Goal: Task Accomplishment & Management: Manage account settings

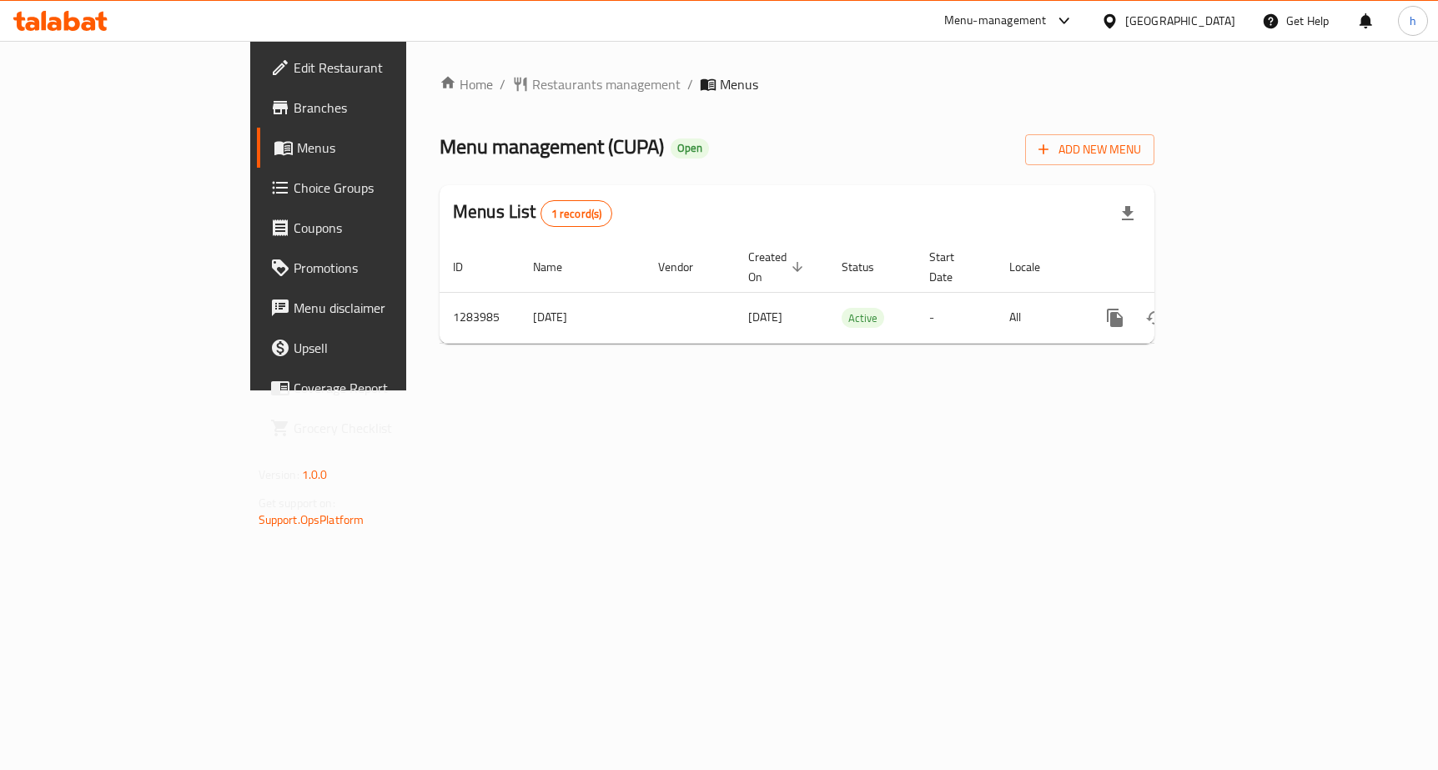
click at [257, 200] on link "Choice Groups" at bounding box center [374, 188] width 234 height 40
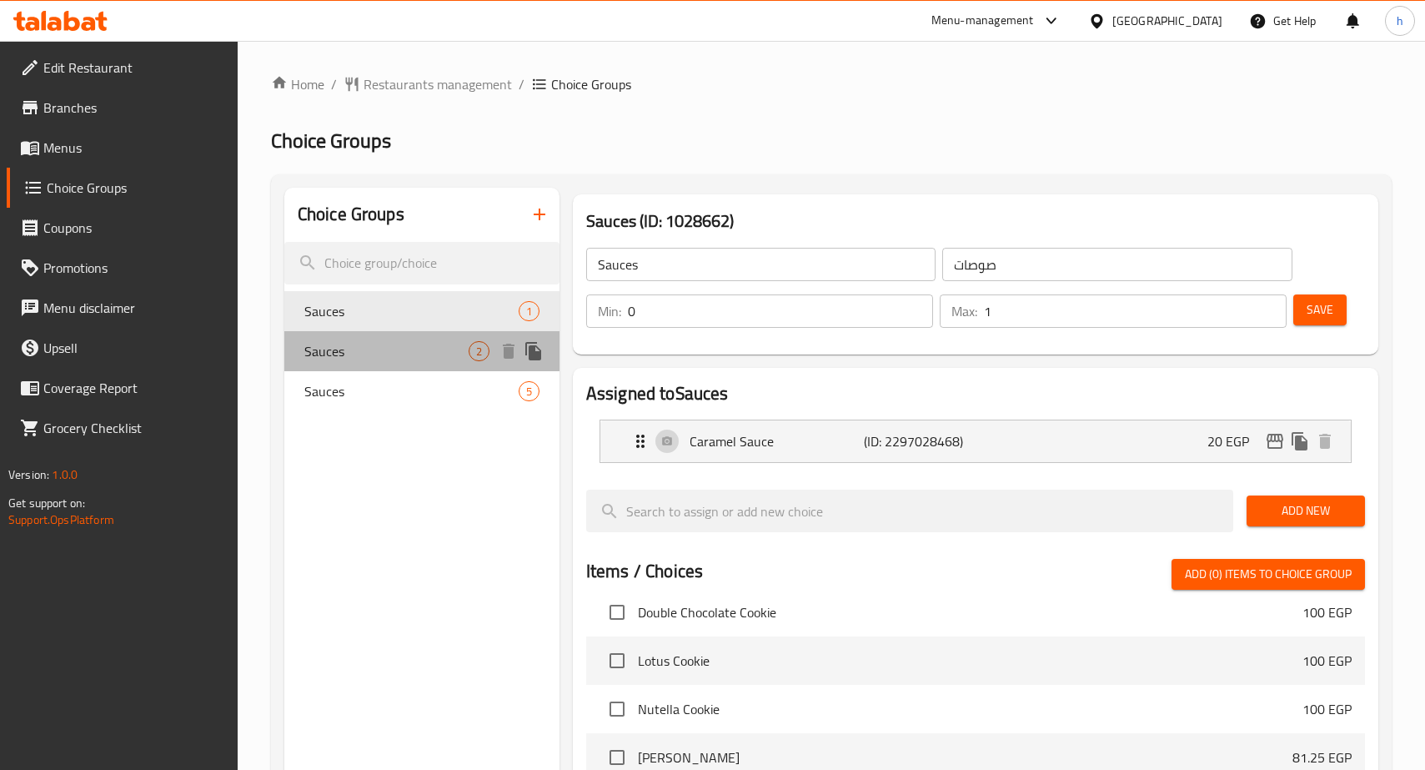
click at [334, 361] on span "Sauces" at bounding box center [386, 351] width 164 height 20
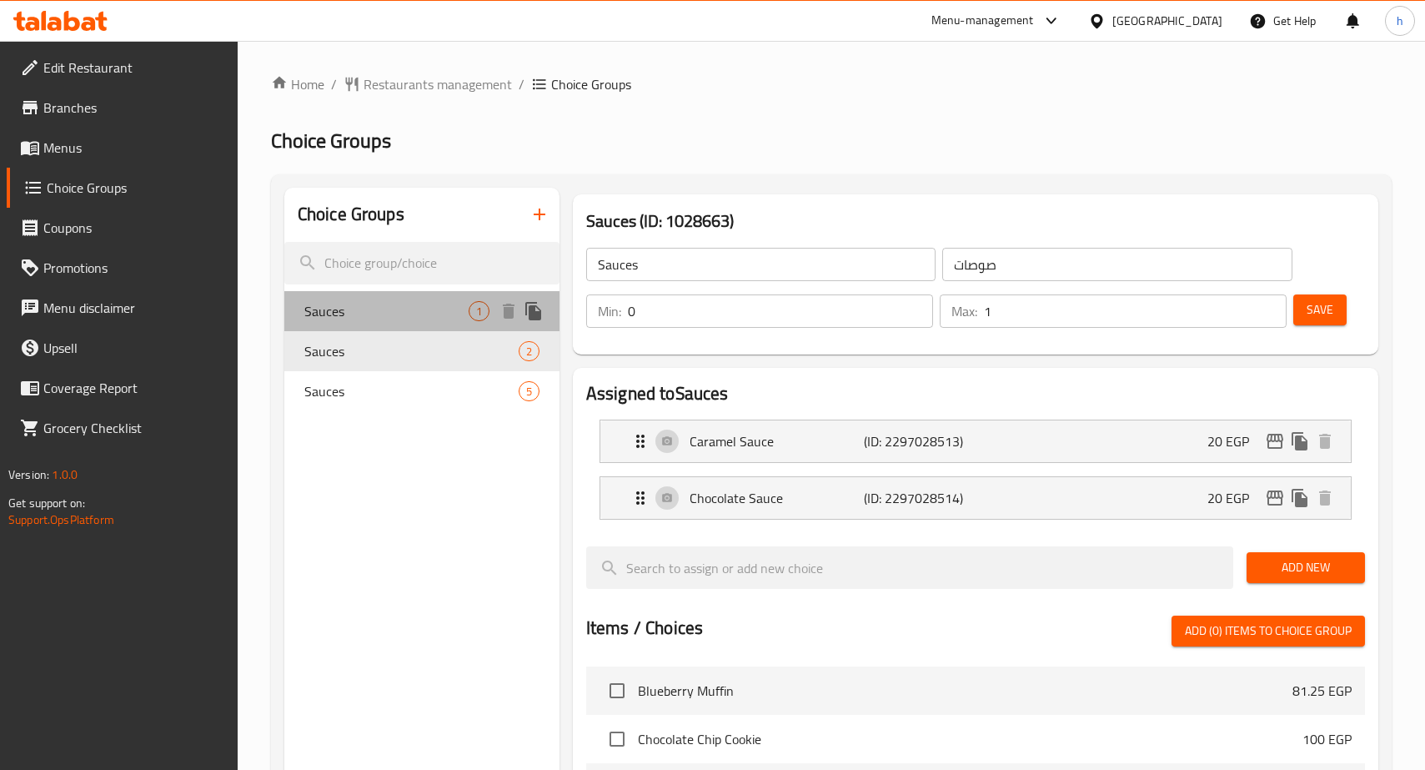
click at [345, 307] on span "Sauces" at bounding box center [386, 311] width 164 height 20
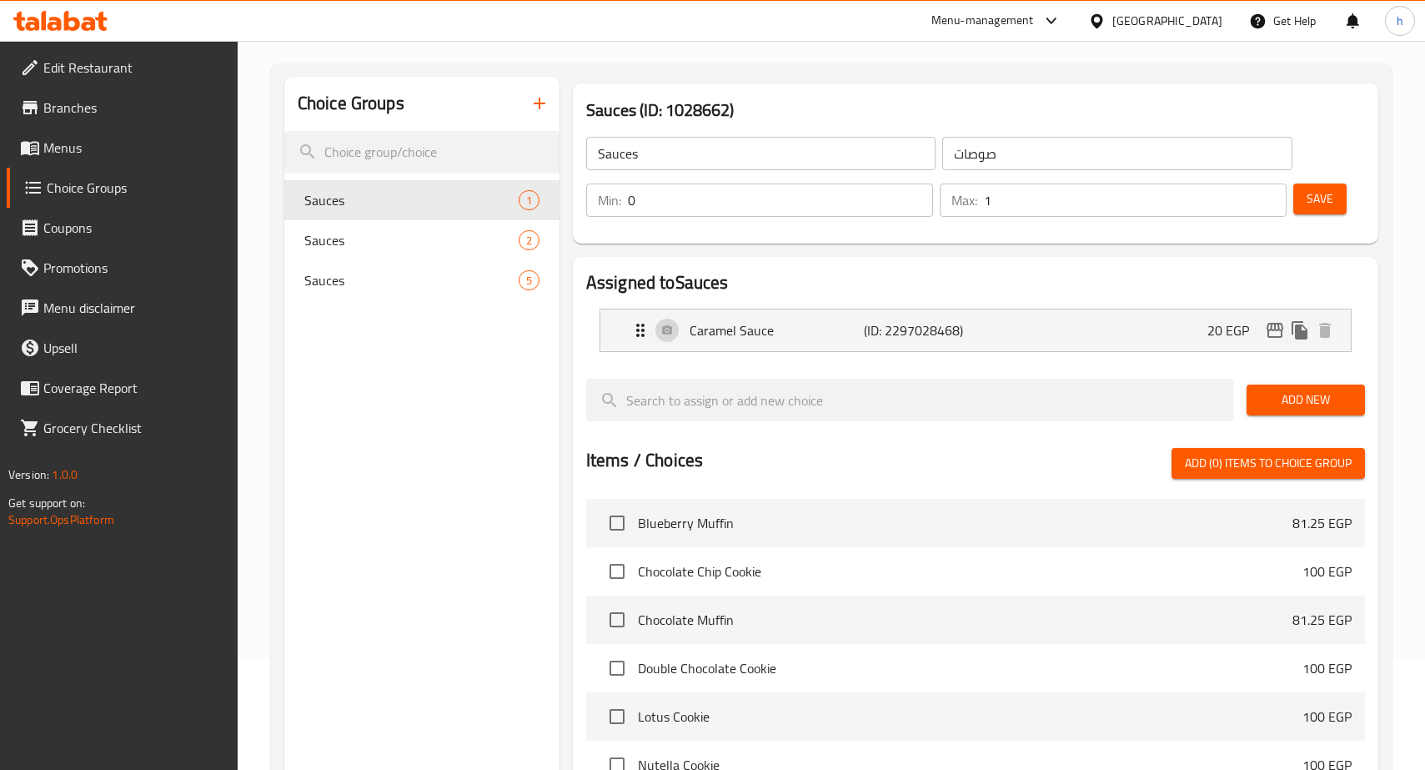
scroll to position [83, 0]
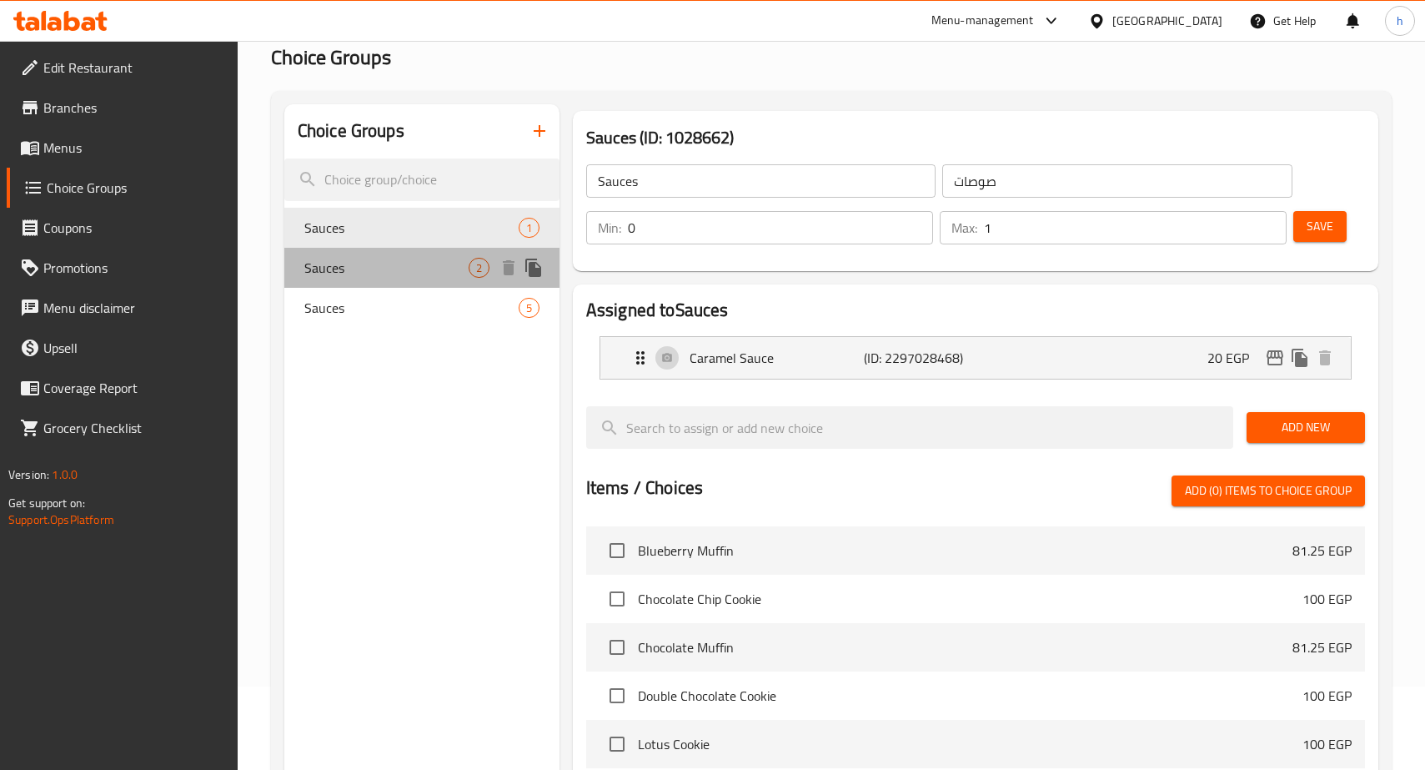
click at [343, 281] on div "Sauces 2" at bounding box center [421, 268] width 275 height 40
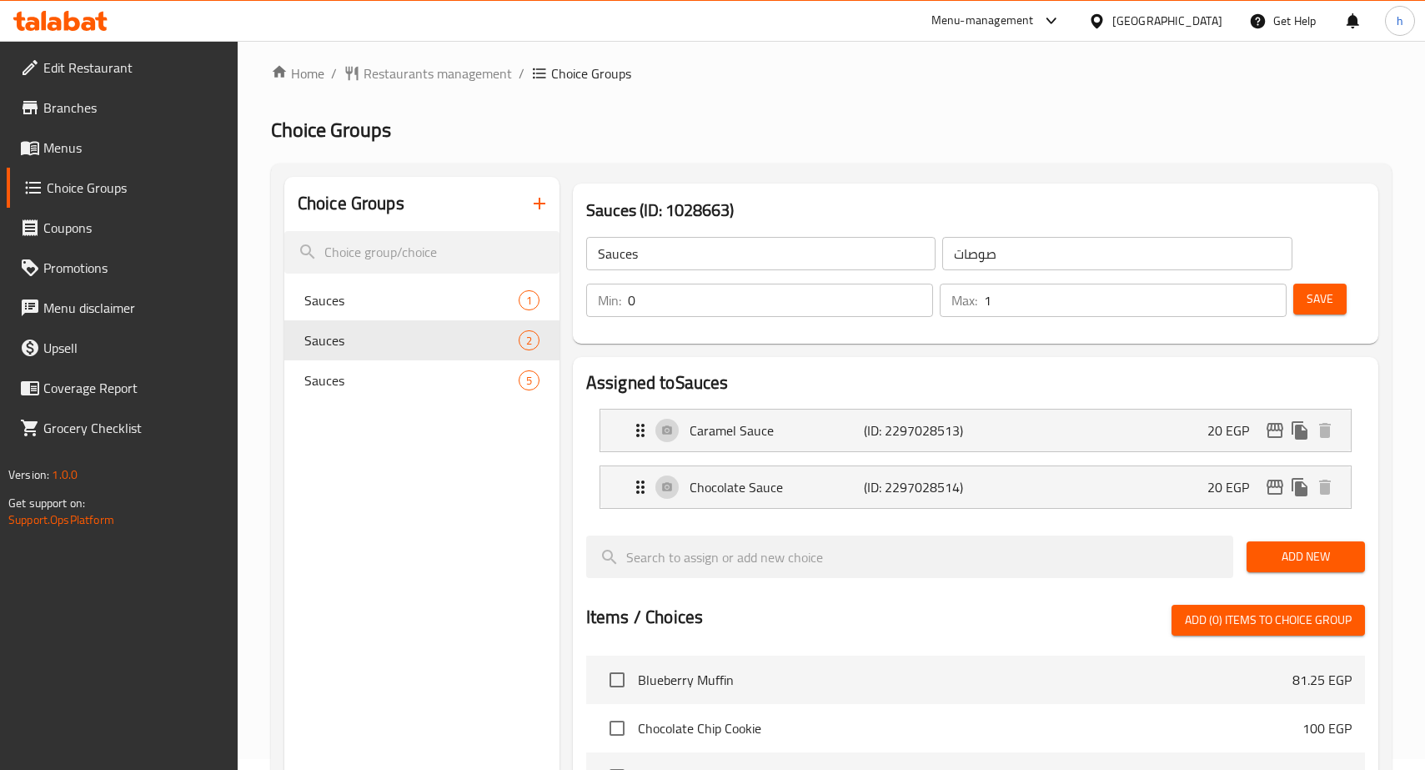
scroll to position [0, 0]
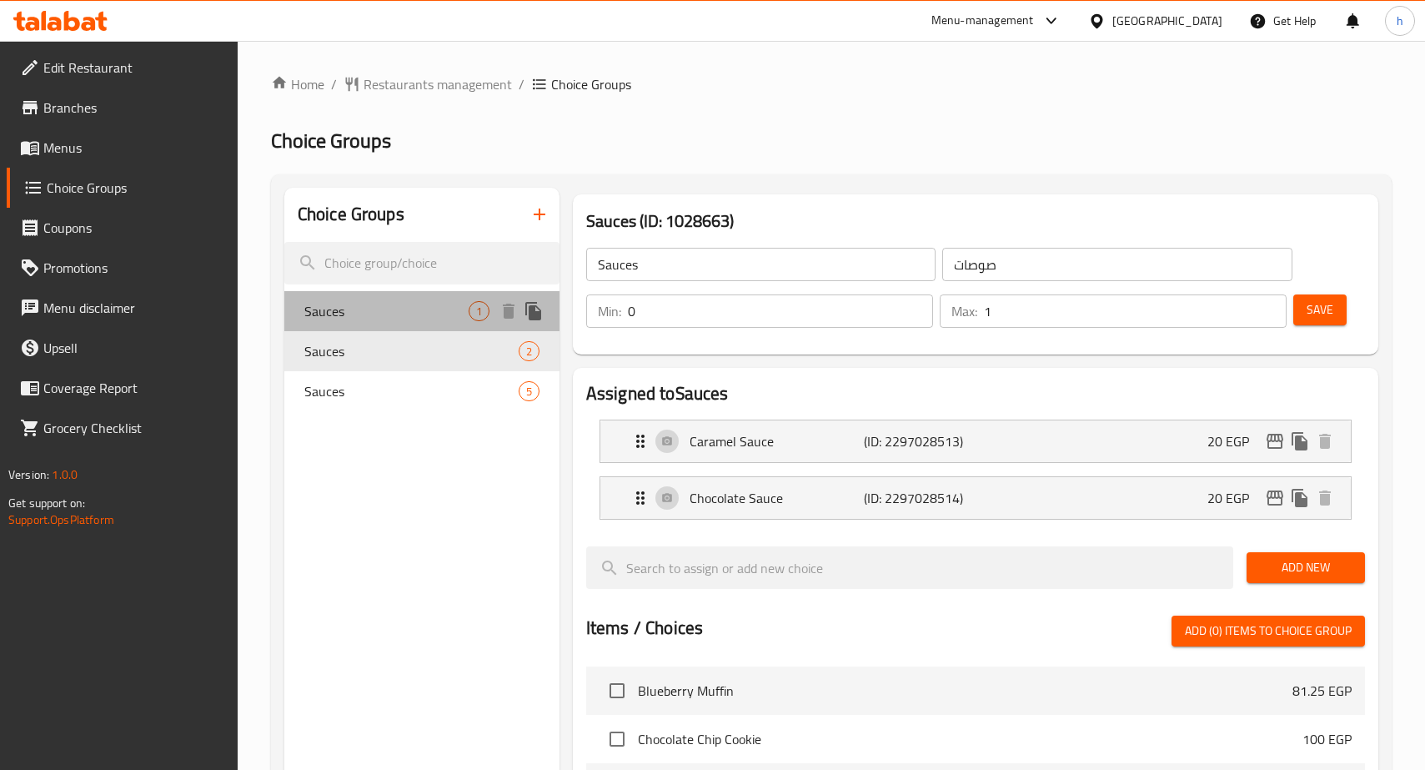
click at [369, 307] on span "Sauces" at bounding box center [386, 311] width 164 height 20
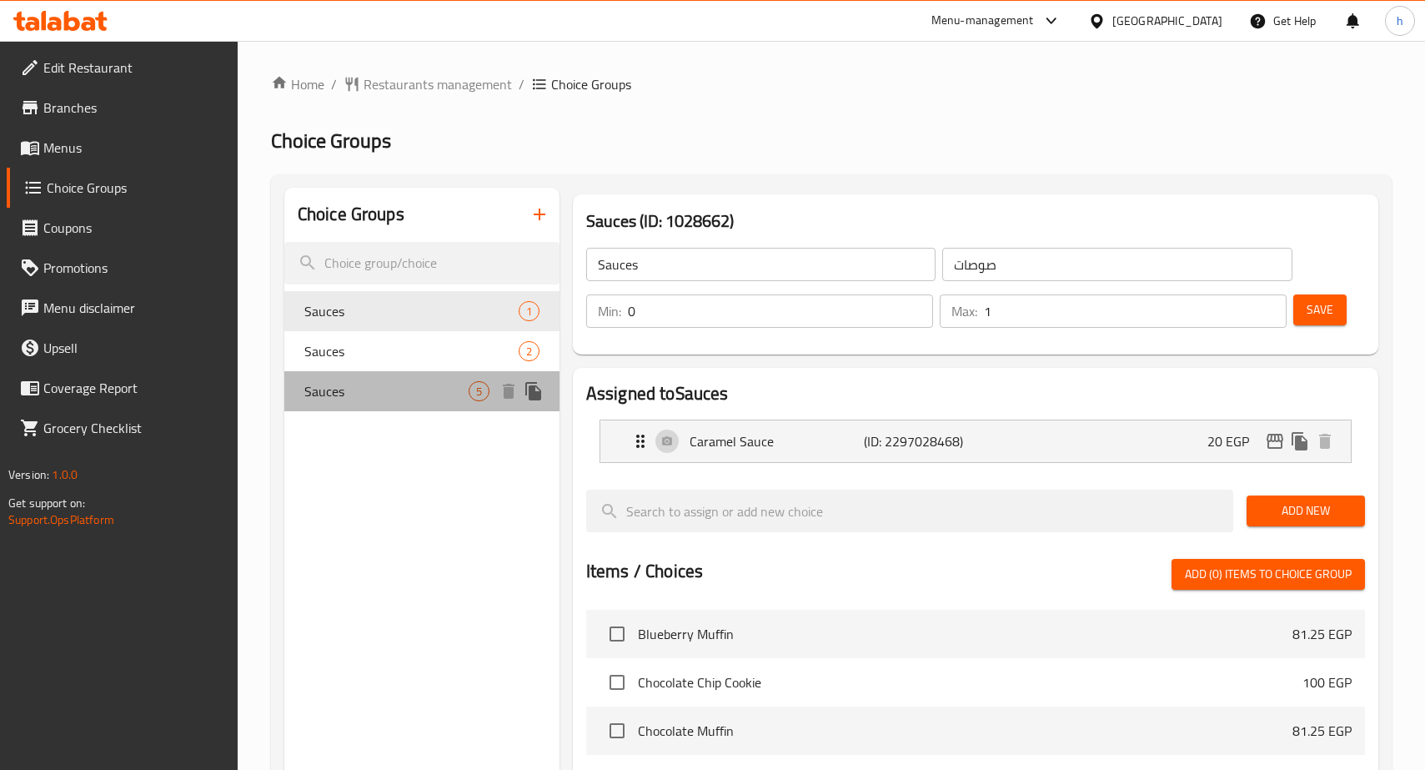
click at [357, 394] on span "Sauces" at bounding box center [386, 391] width 164 height 20
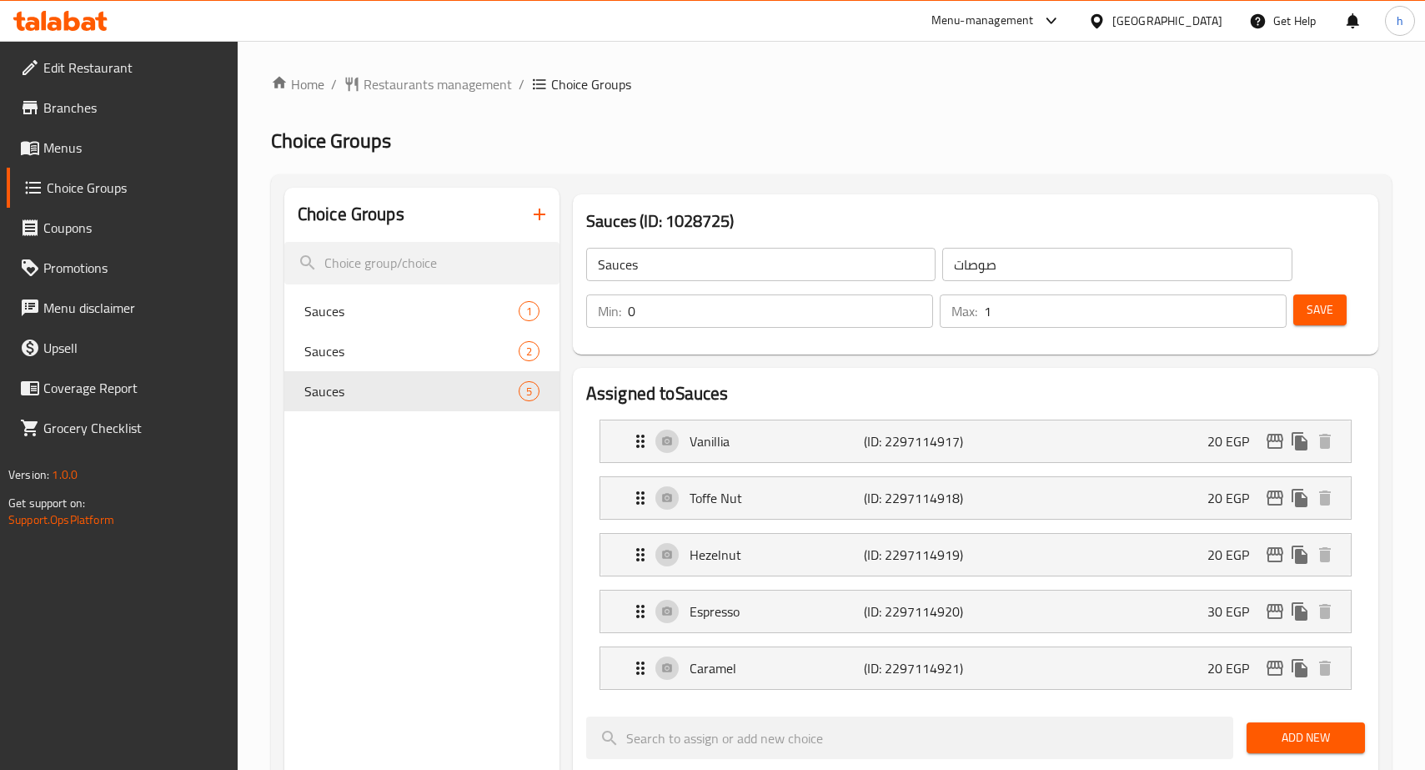
click at [662, 323] on input "0" at bounding box center [780, 310] width 305 height 33
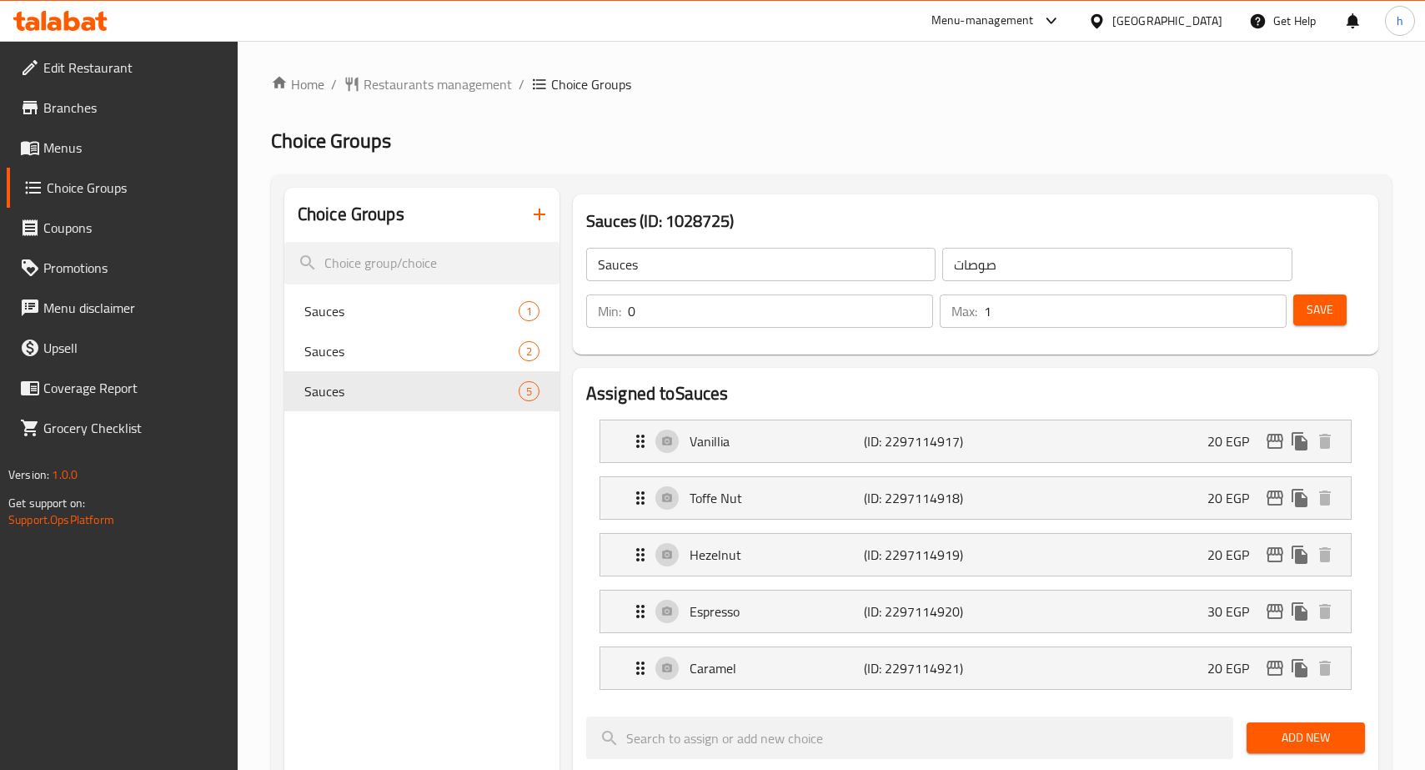
click at [53, 155] on span "Menus" at bounding box center [133, 148] width 181 height 20
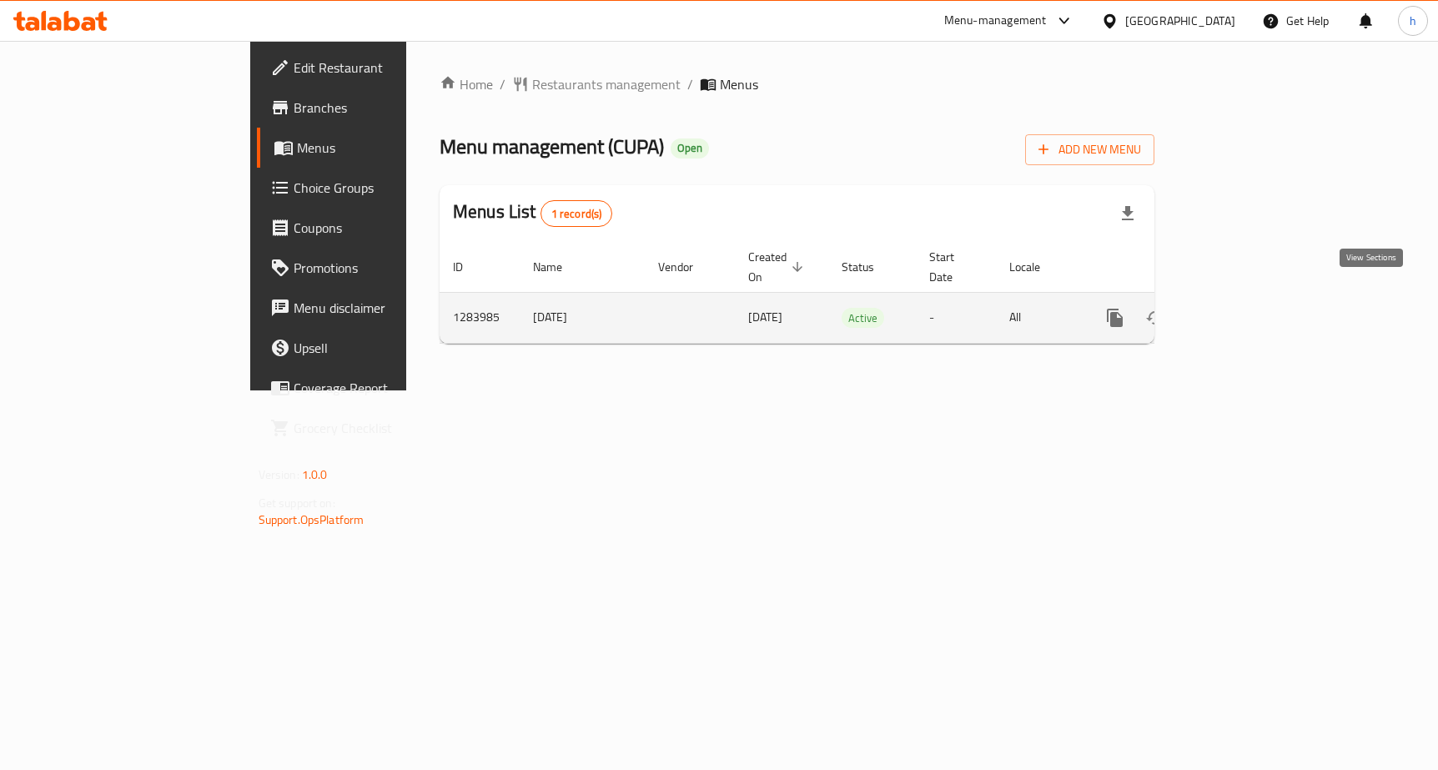
click at [1245, 308] on icon "enhanced table" at bounding box center [1235, 318] width 20 height 20
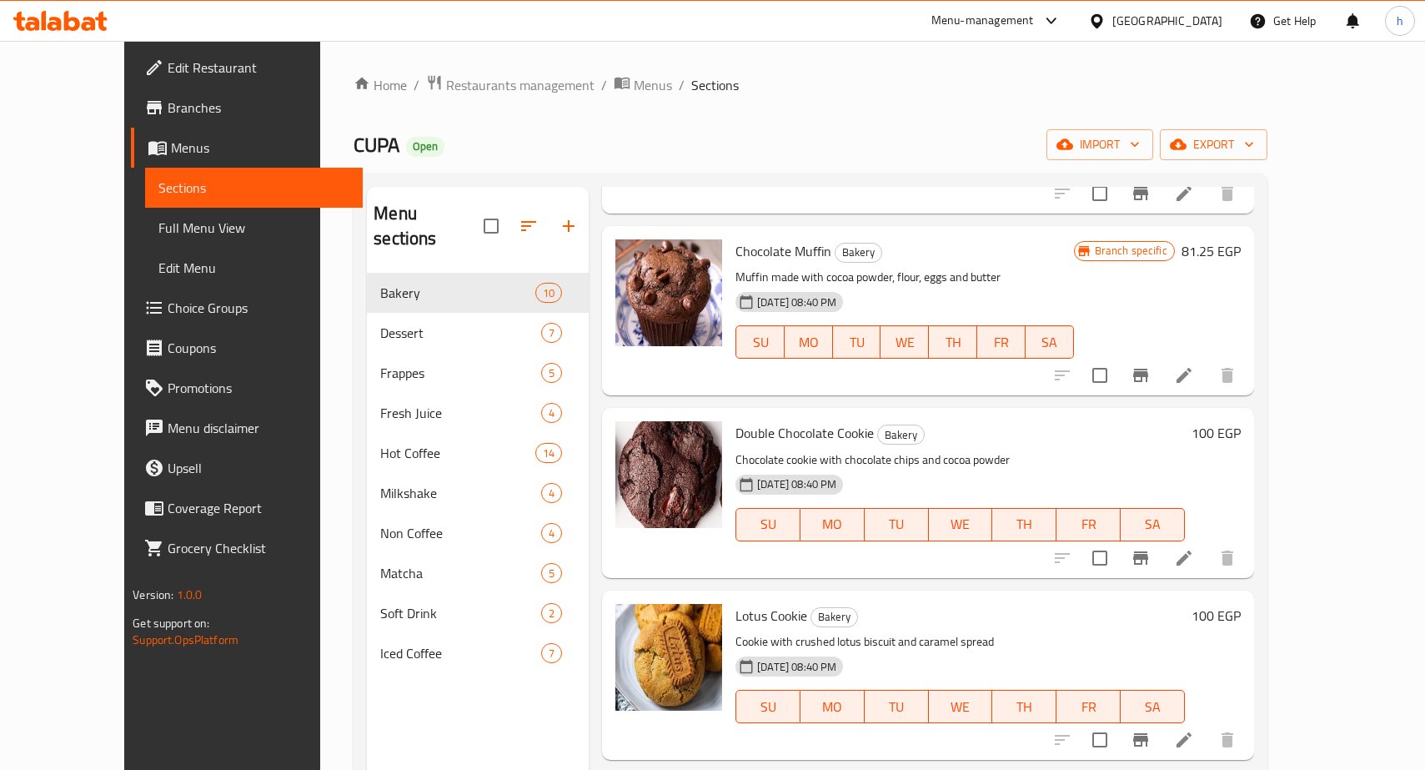
scroll to position [83, 0]
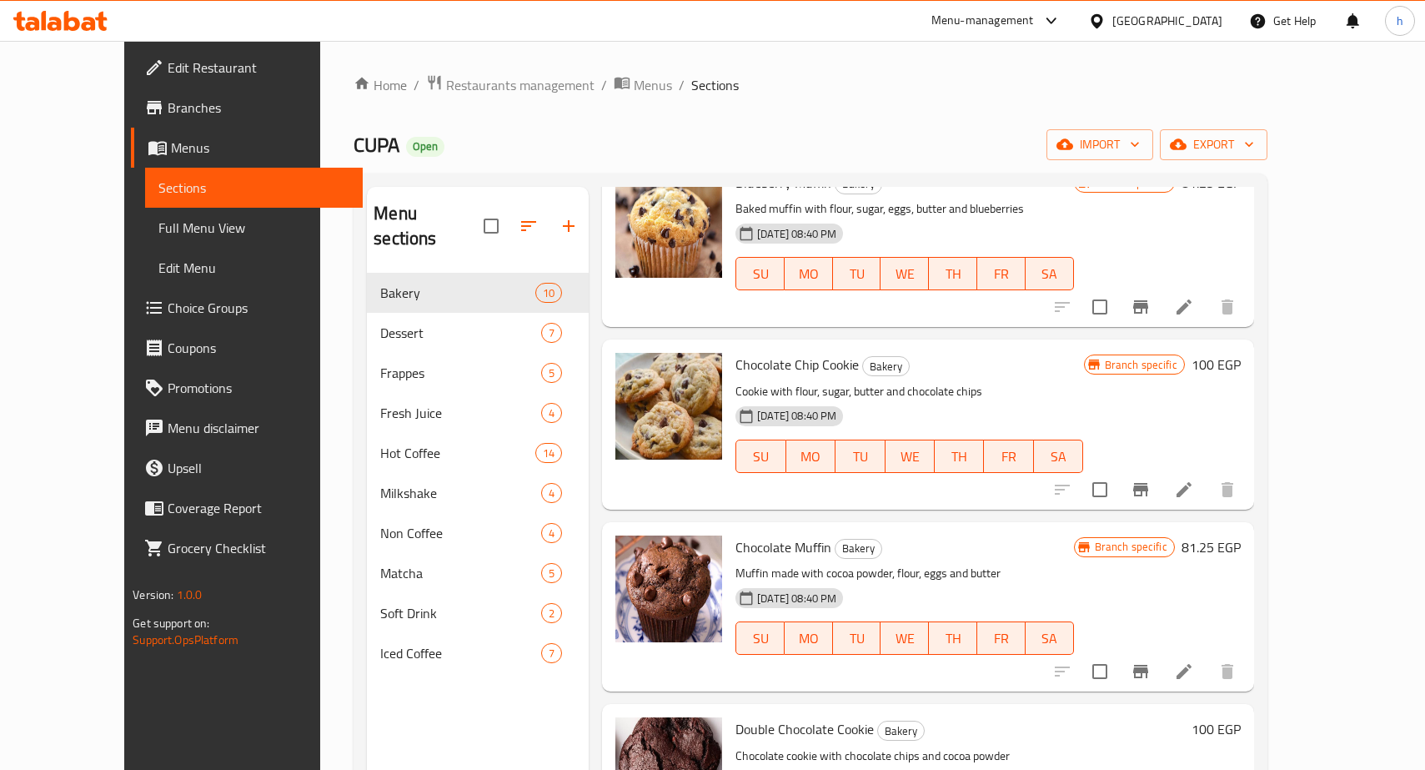
drag, startPoint x: 92, startPoint y: 229, endPoint x: 67, endPoint y: 238, distance: 26.6
click at [158, 229] on span "Full Menu View" at bounding box center [253, 228] width 190 height 20
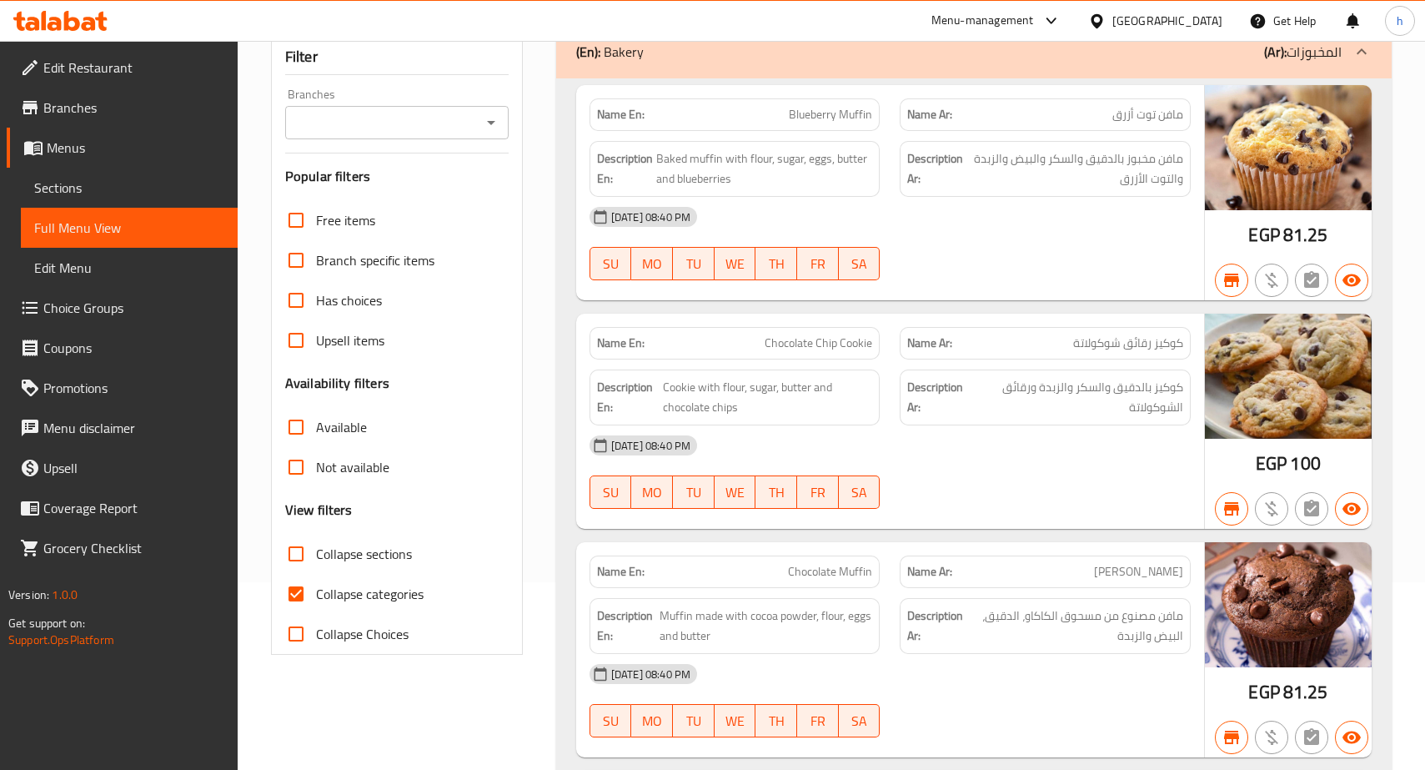
scroll to position [250, 0]
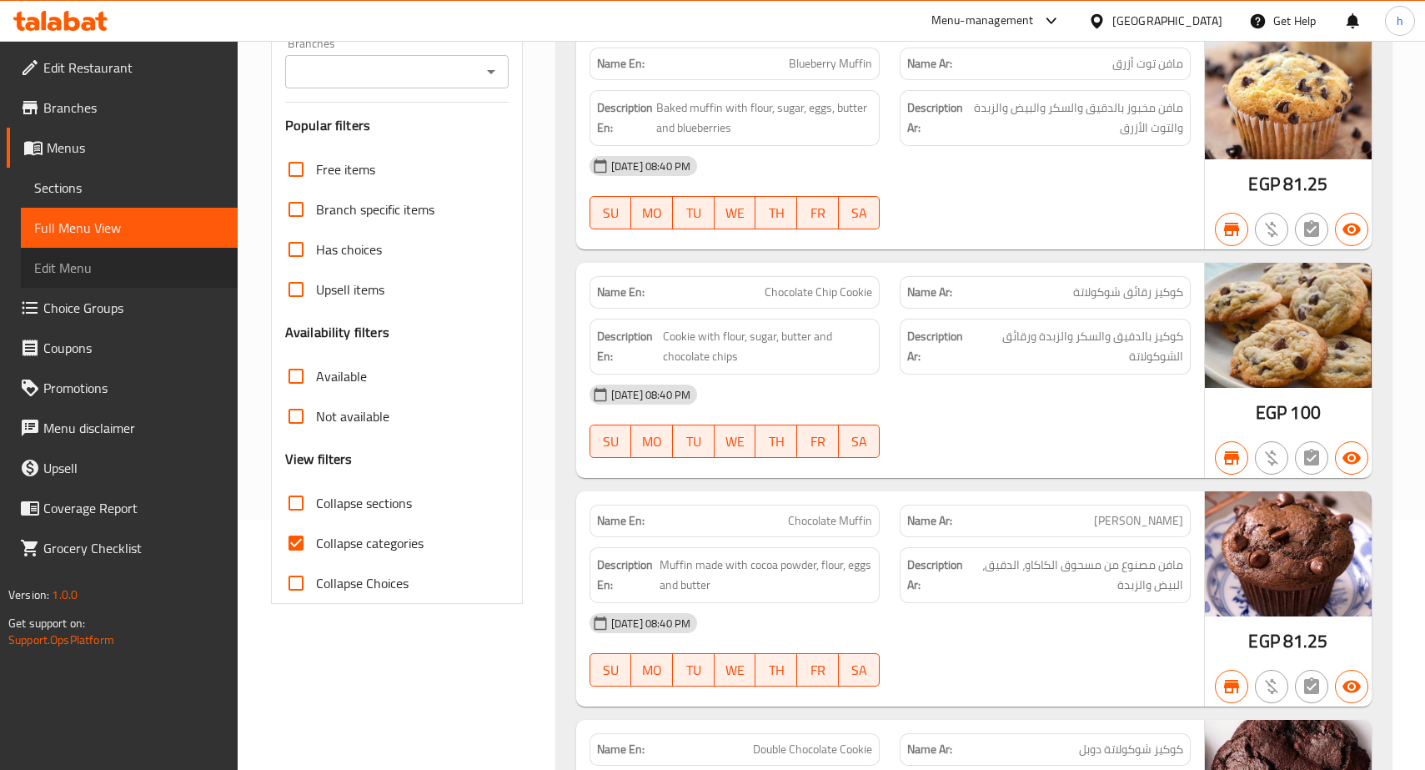
click at [103, 274] on span "Edit Menu" at bounding box center [129, 268] width 190 height 20
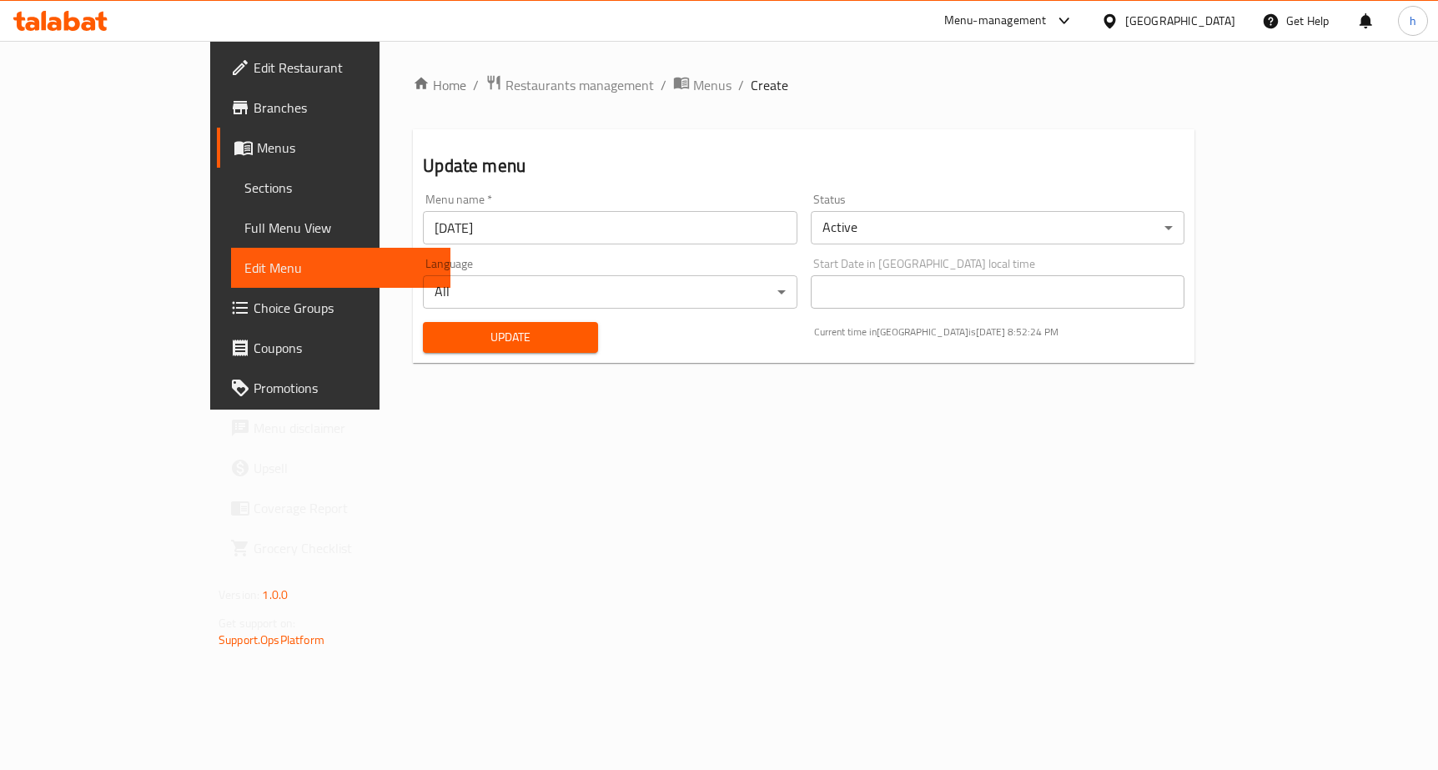
drag, startPoint x: 104, startPoint y: 221, endPoint x: 71, endPoint y: 208, distance: 35.9
click at [244, 221] on span "Full Menu View" at bounding box center [340, 228] width 193 height 20
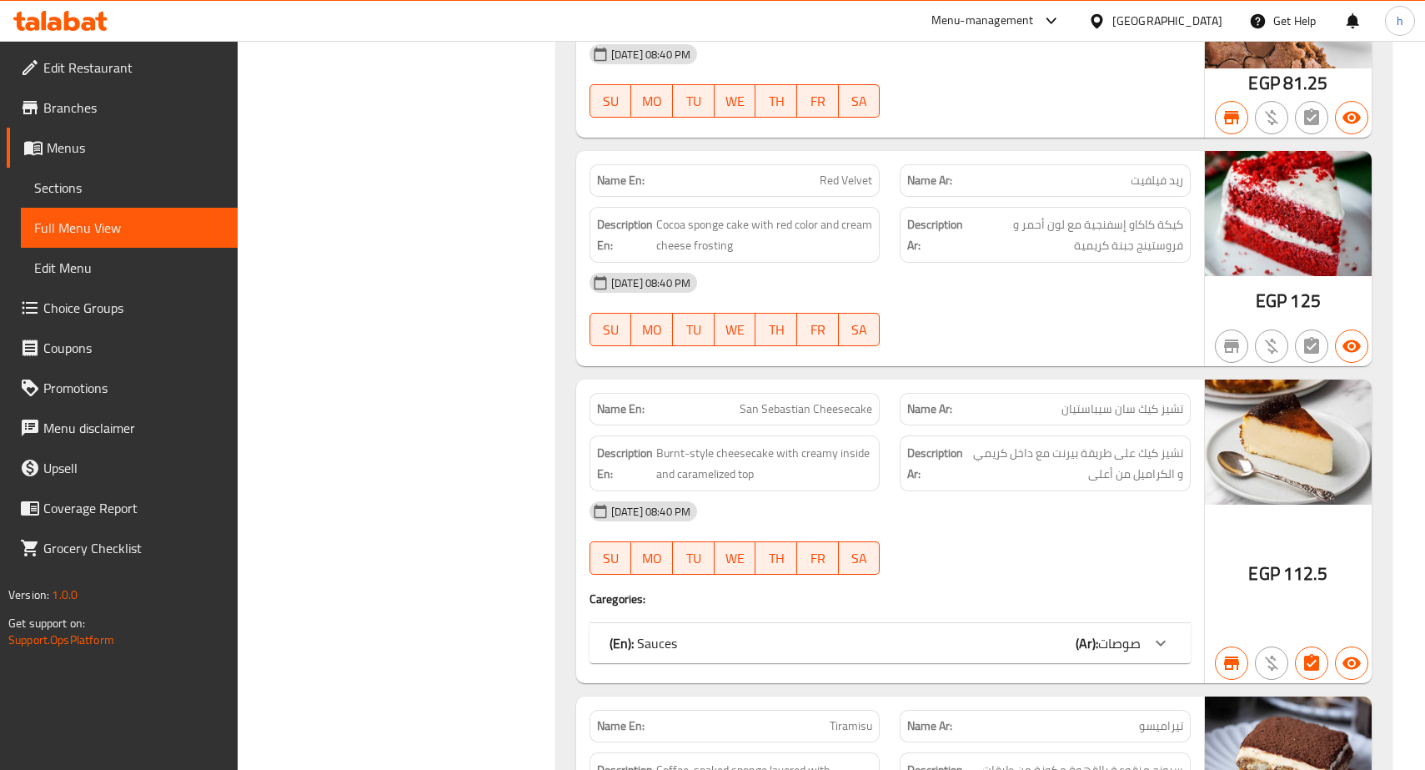
scroll to position [3169, 0]
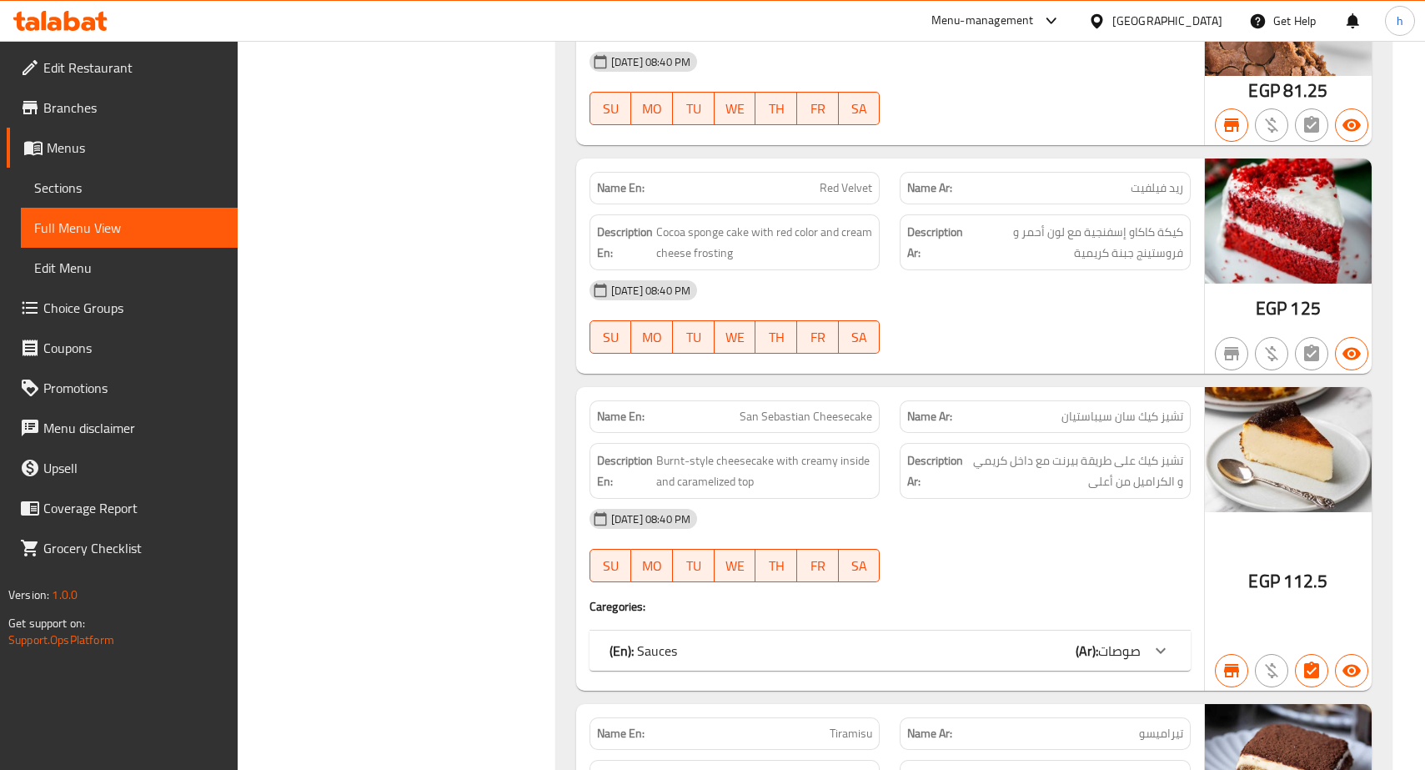
click at [136, 70] on span "Edit Restaurant" at bounding box center [133, 68] width 181 height 20
